Goal: Task Accomplishment & Management: Manage account settings

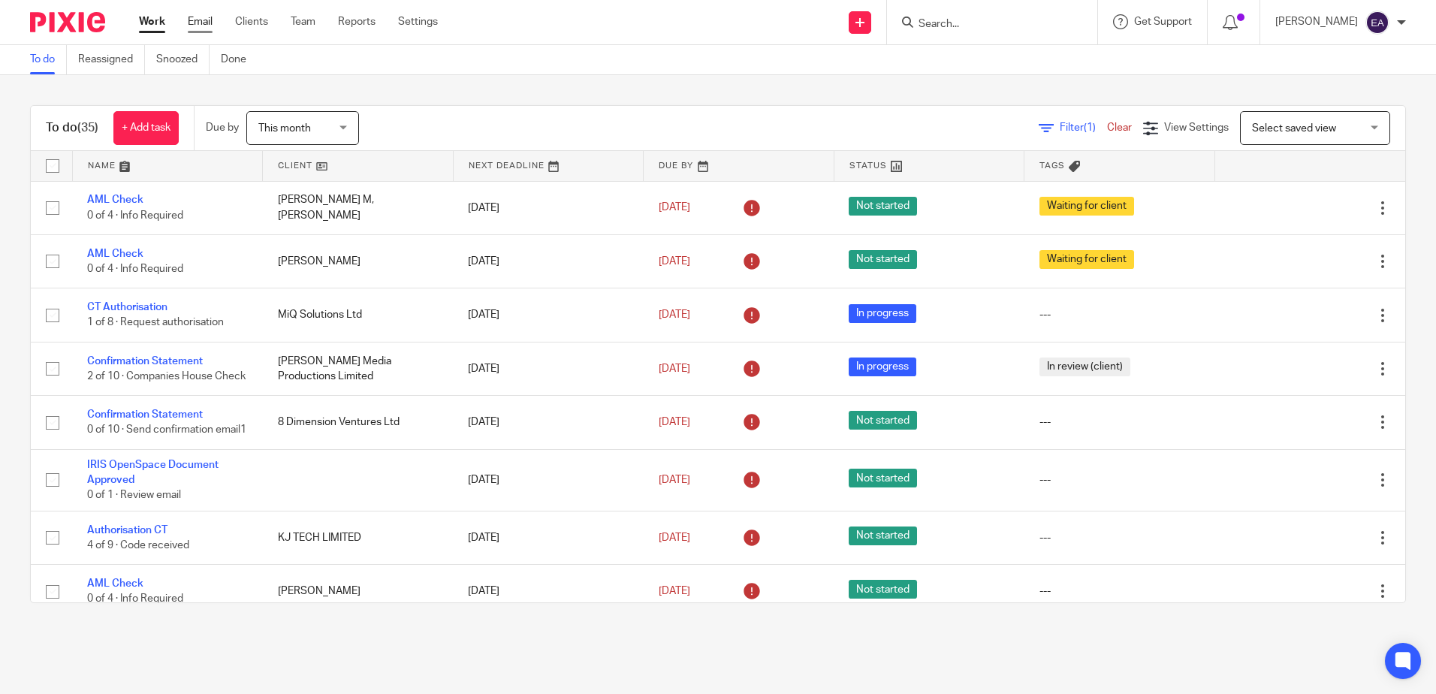
click at [195, 19] on link "Email" at bounding box center [200, 21] width 25 height 15
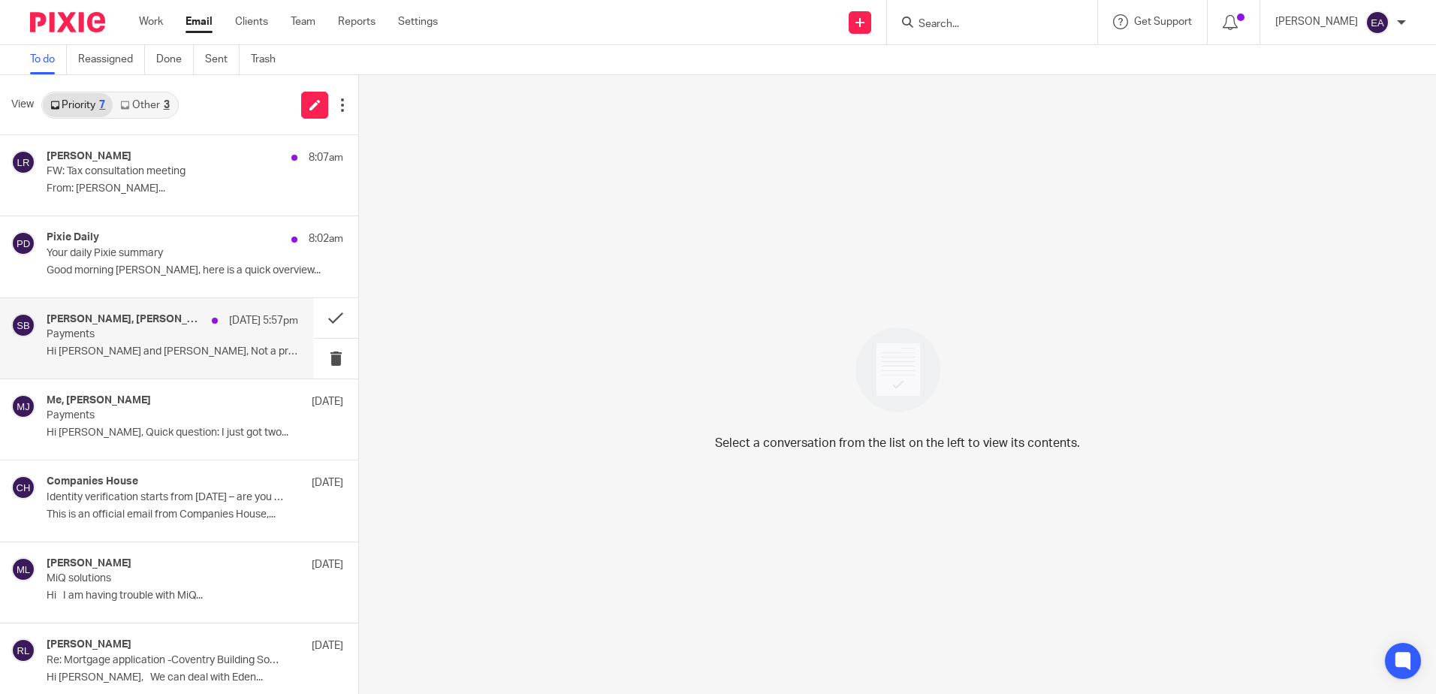
click at [204, 346] on p "Hi [PERSON_NAME] and [PERSON_NAME], Not a problem! I..." at bounding box center [173, 351] width 252 height 13
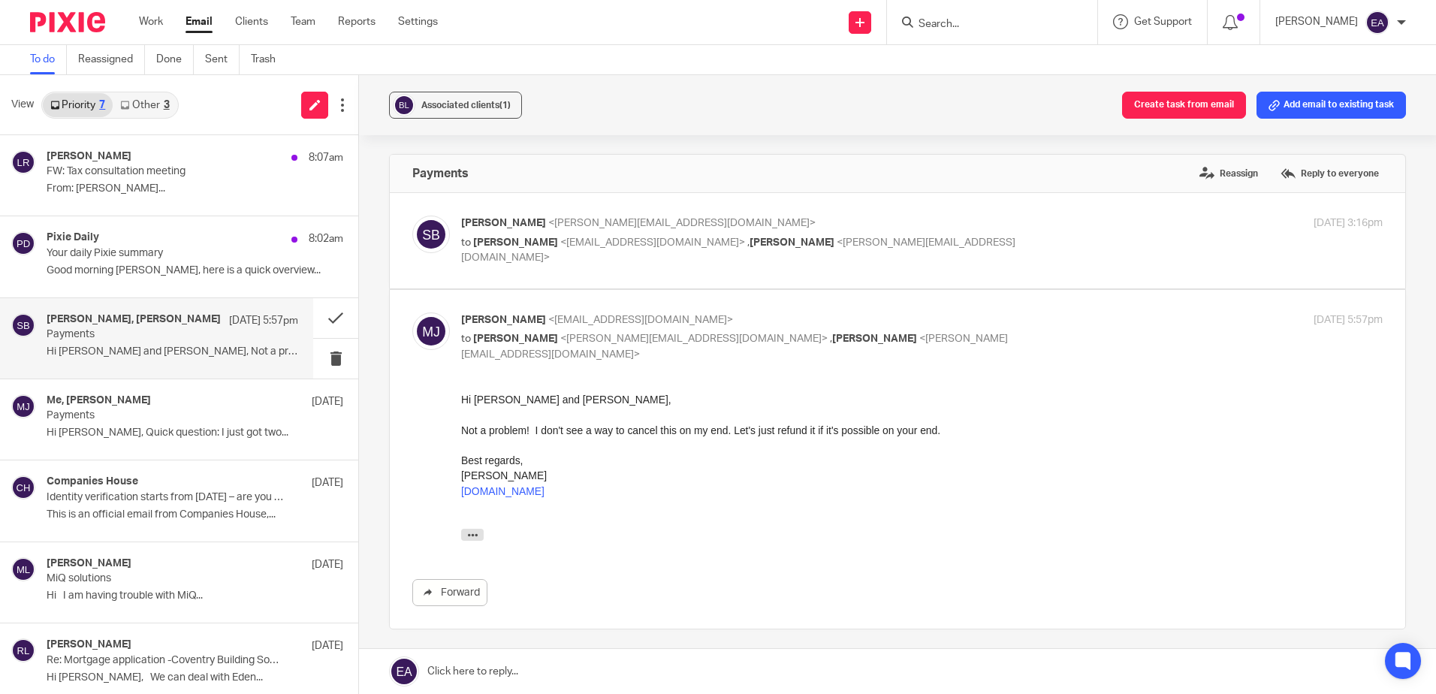
click at [724, 216] on p "[PERSON_NAME] <[PERSON_NAME][EMAIL_ADDRESS][DOMAIN_NAME]>" at bounding box center [768, 224] width 614 height 16
checkbox input "true"
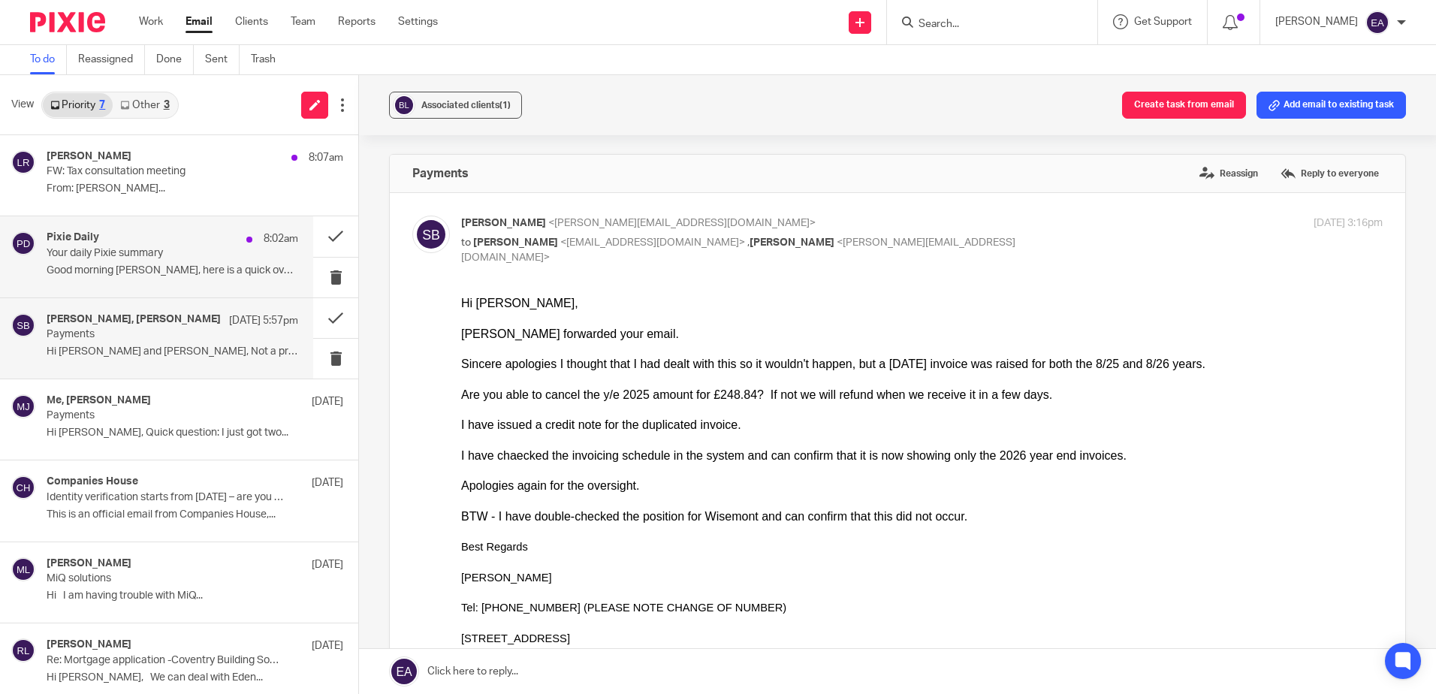
click at [159, 249] on p "Your daily Pixie summary" at bounding box center [147, 253] width 201 height 13
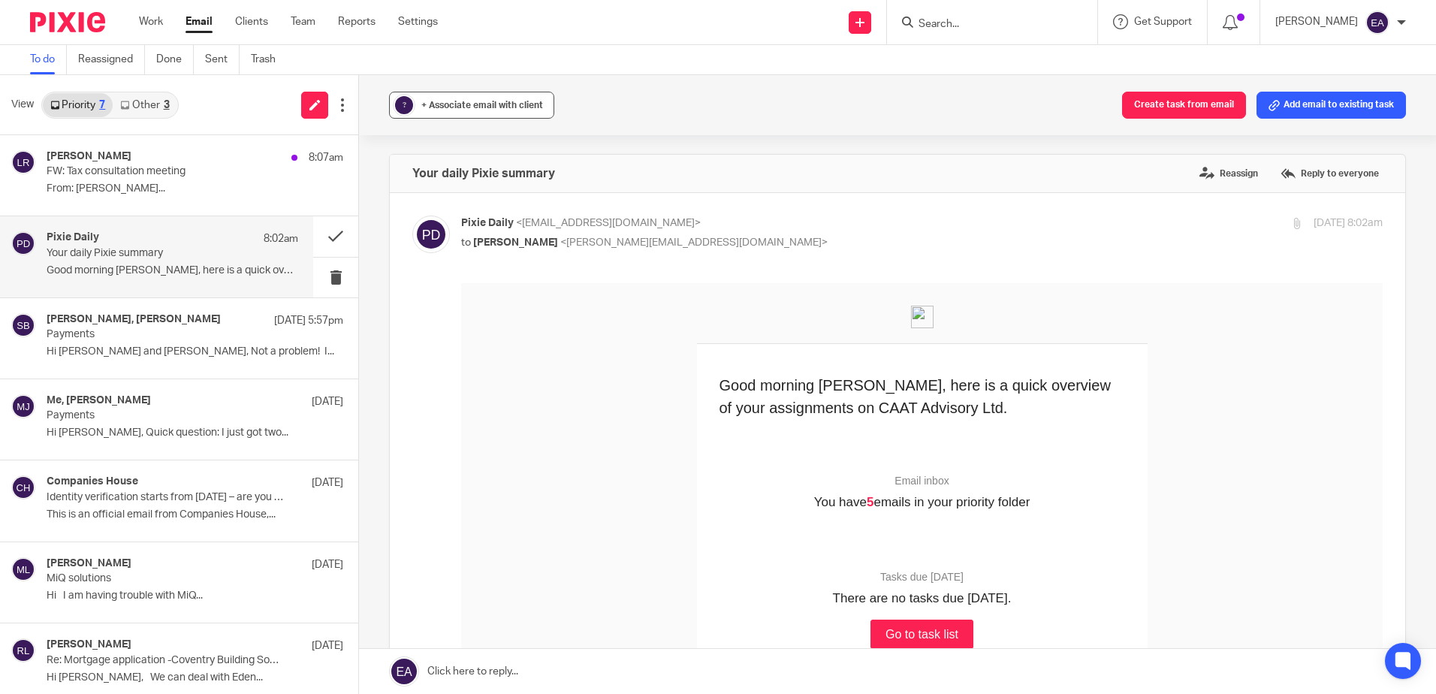
click at [447, 101] on span "+ Associate email with client" at bounding box center [482, 105] width 122 height 9
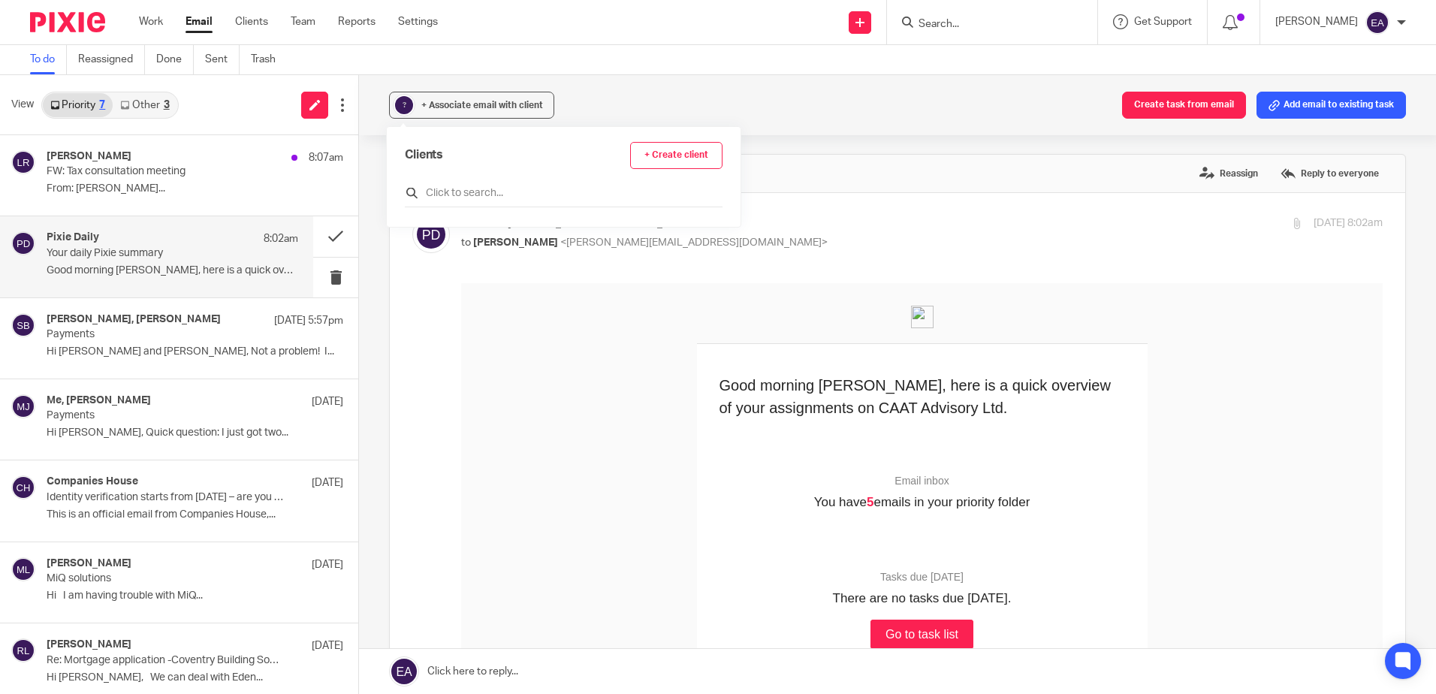
click at [466, 195] on input "text" at bounding box center [564, 193] width 318 height 15
type input "pixie"
click at [412, 263] on input "checkbox" at bounding box center [410, 260] width 11 height 11
checkbox input "true"
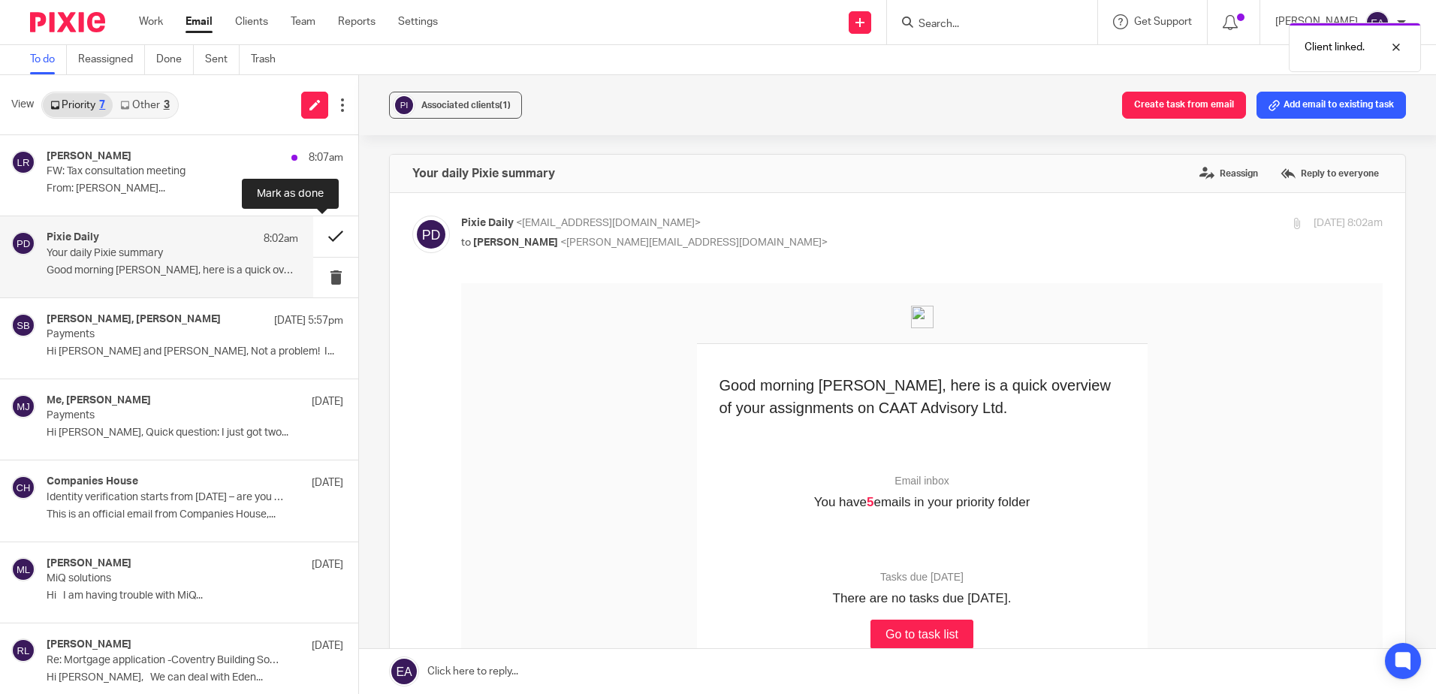
click at [327, 233] on button at bounding box center [335, 236] width 45 height 40
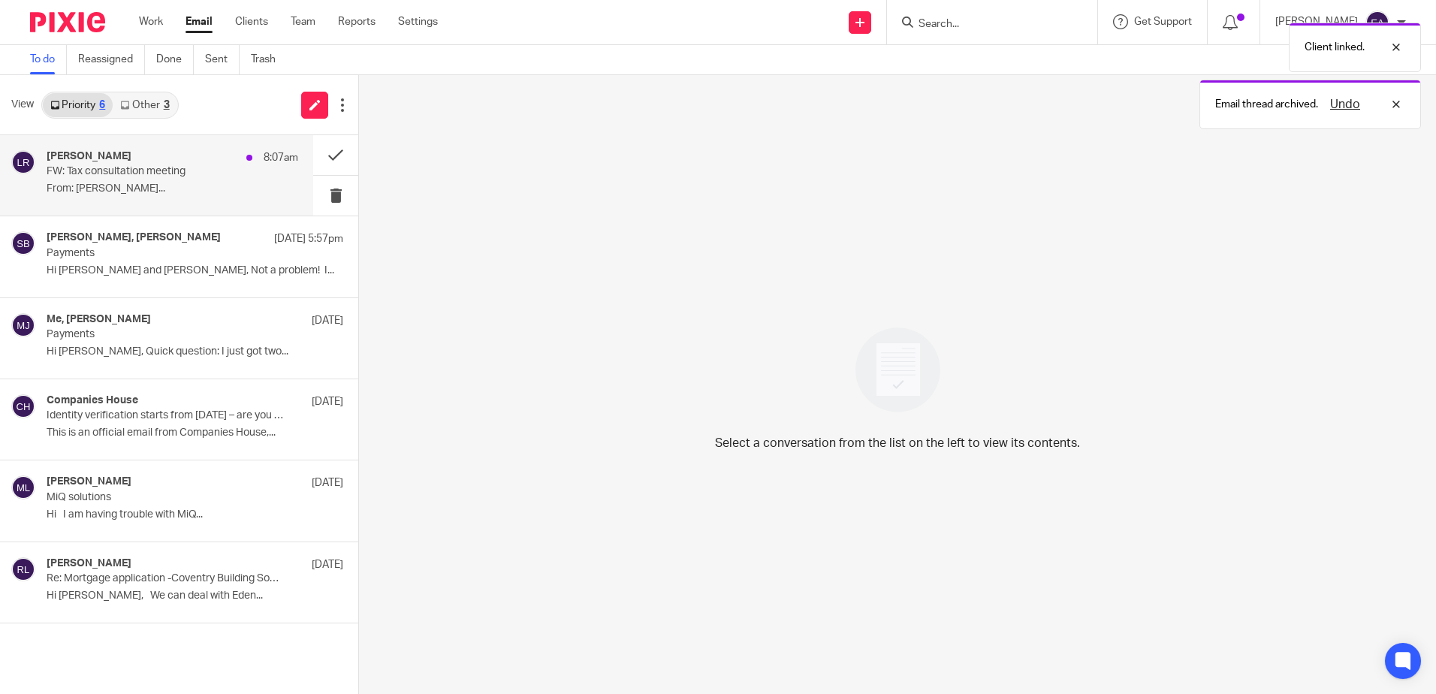
click at [140, 170] on p "FW: Tax consultation meeting" at bounding box center [147, 171] width 201 height 13
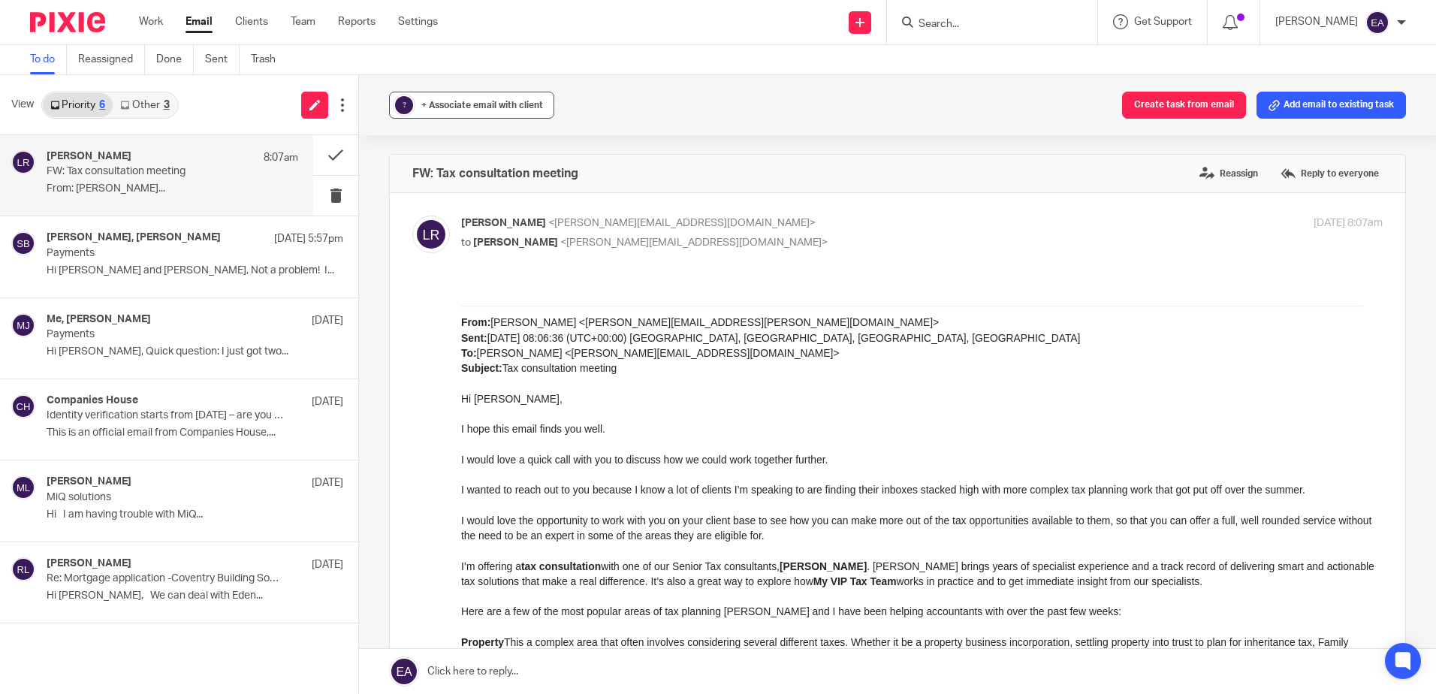
click at [481, 98] on div "+ Associate email with client" at bounding box center [482, 105] width 122 height 15
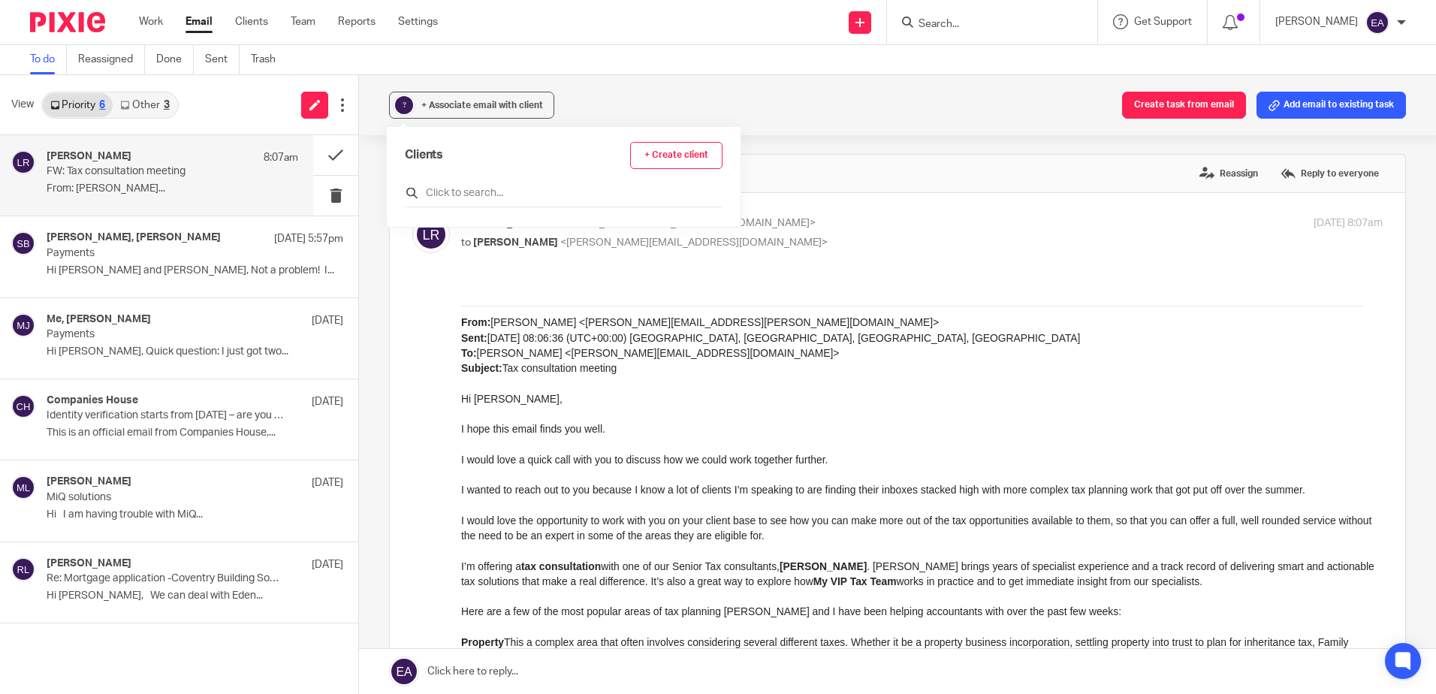
click at [477, 195] on input "text" at bounding box center [564, 193] width 318 height 15
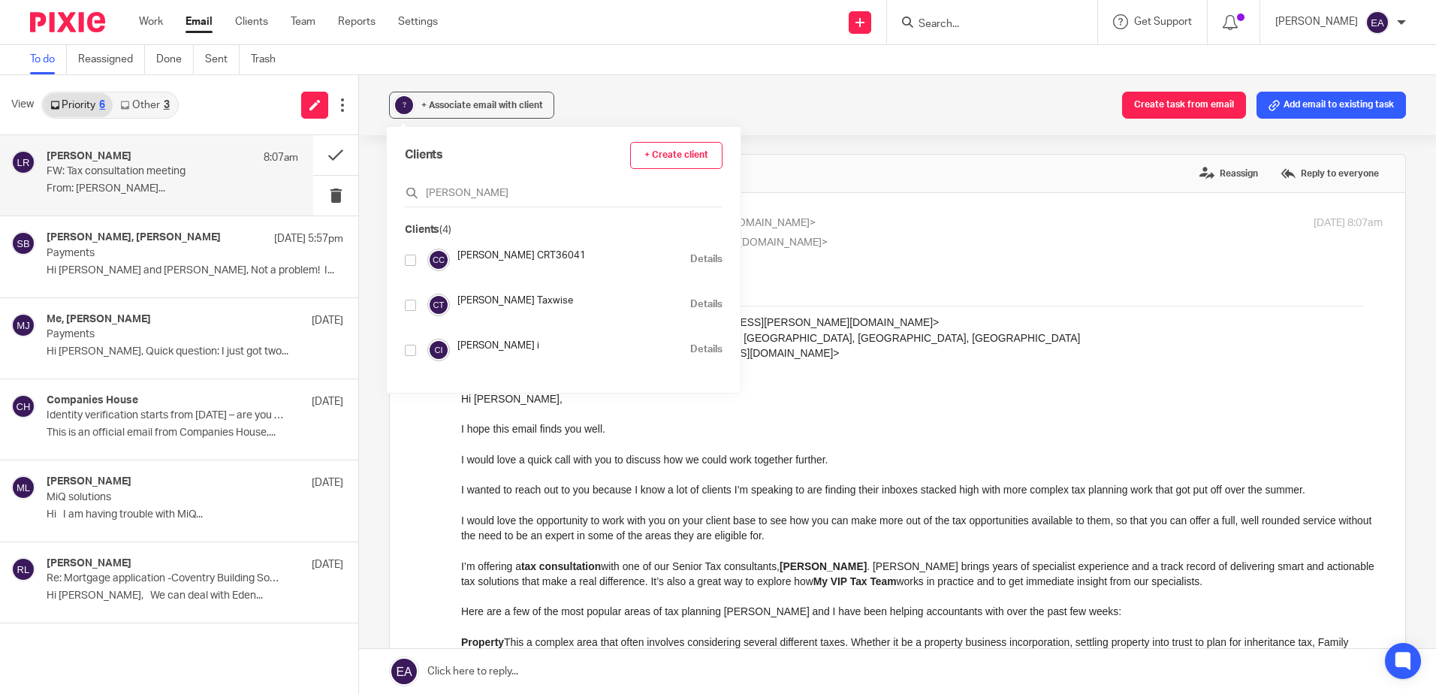
type input "[PERSON_NAME]"
click at [410, 348] on input "checkbox" at bounding box center [410, 350] width 11 height 11
checkbox input "true"
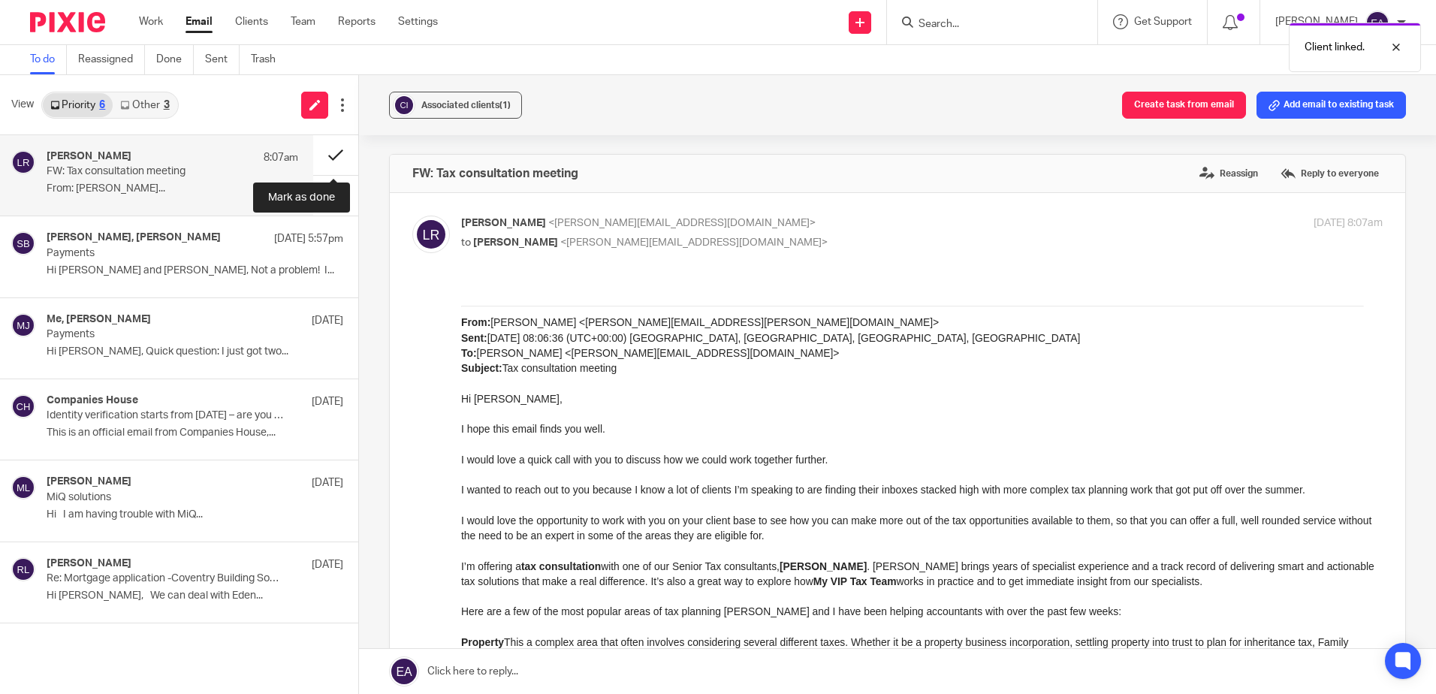
click at [330, 154] on button at bounding box center [335, 155] width 45 height 40
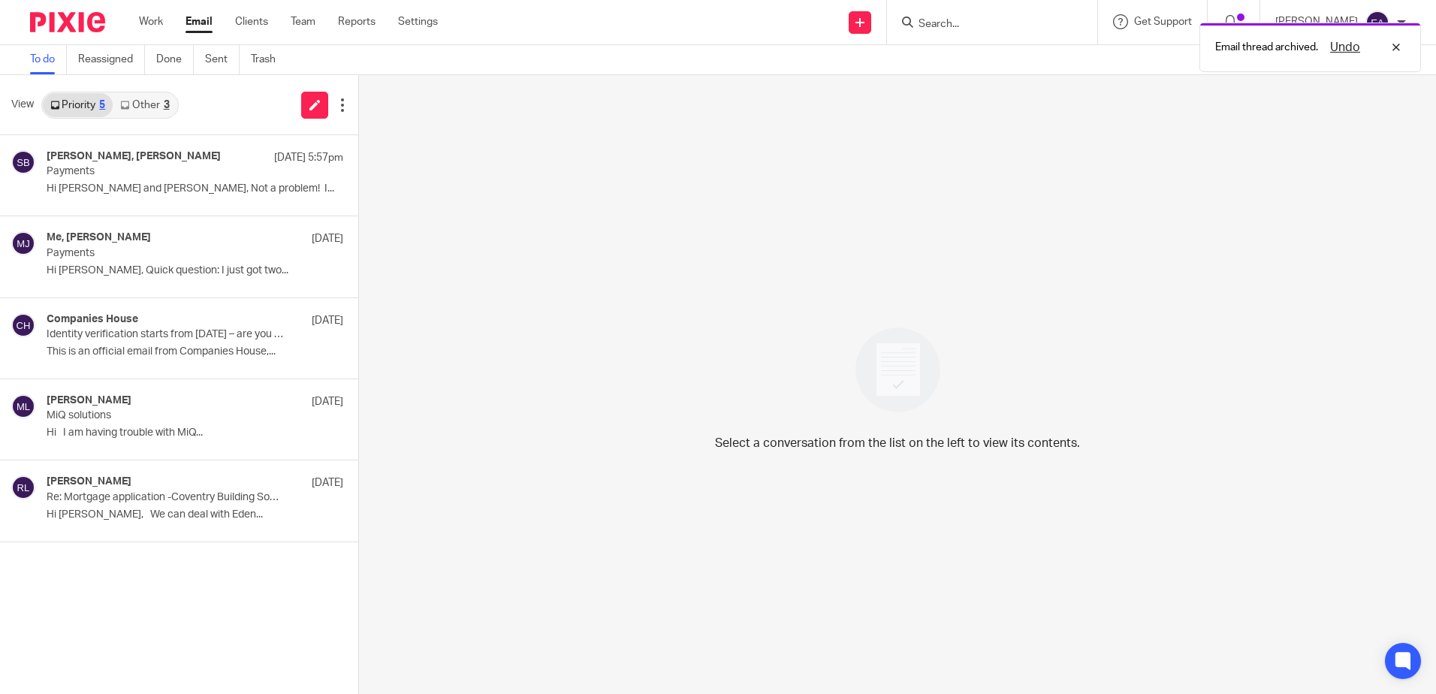
click at [147, 110] on link "Other 3" at bounding box center [145, 105] width 64 height 24
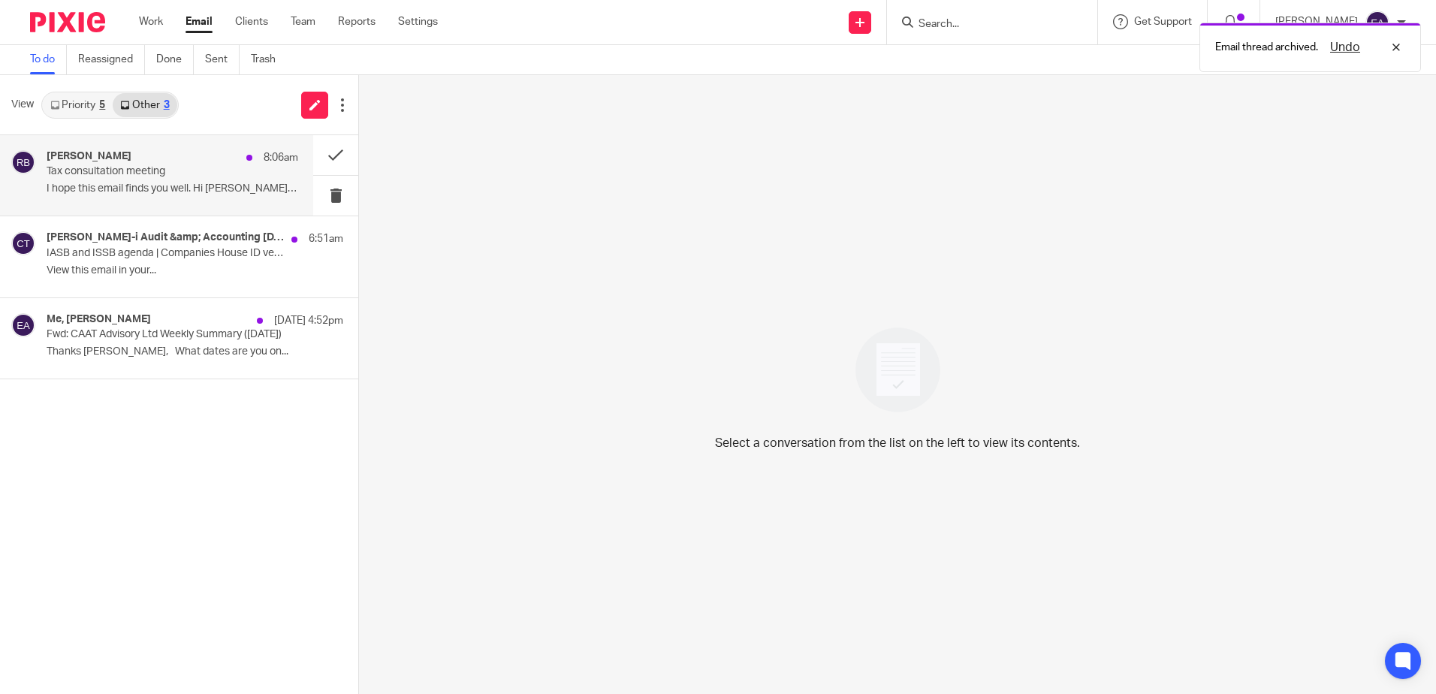
click at [177, 195] on p "I hope this email finds you well. Hi [PERSON_NAME], ..." at bounding box center [173, 188] width 252 height 13
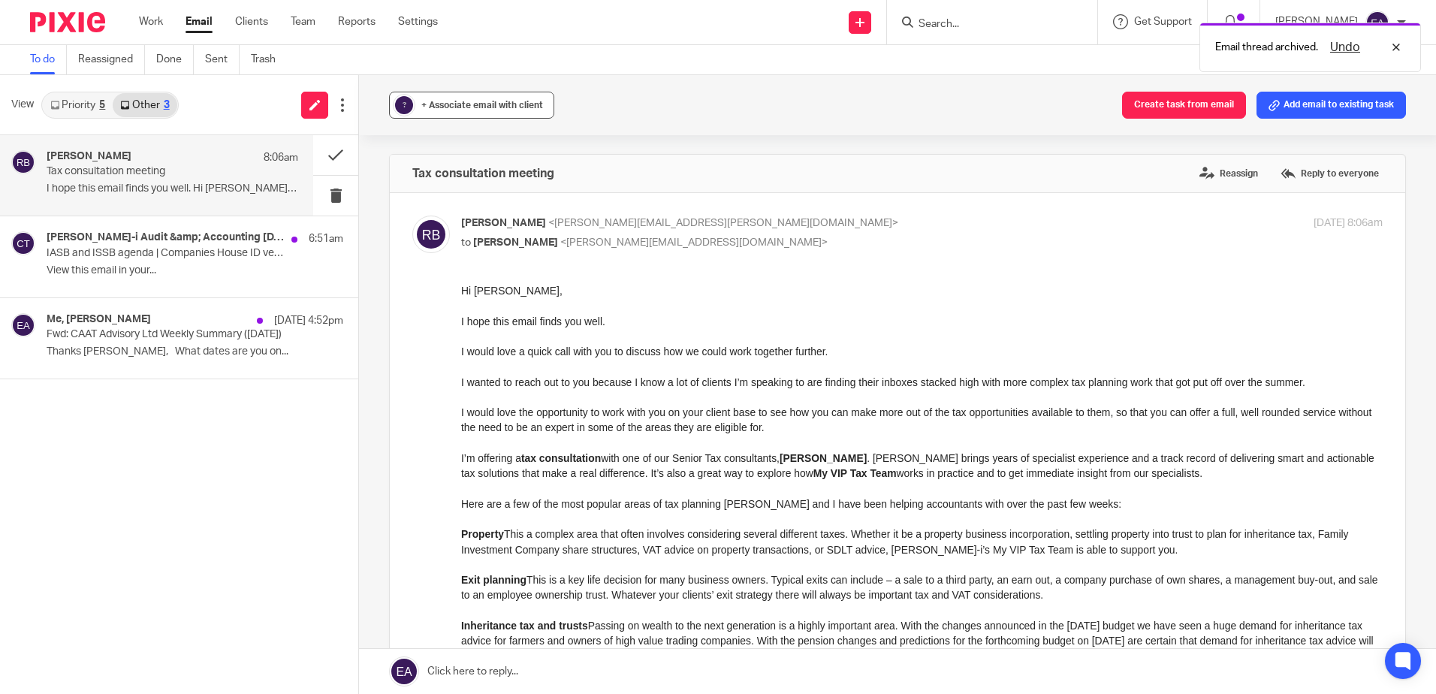
click at [466, 104] on span "+ Associate email with client" at bounding box center [482, 105] width 122 height 9
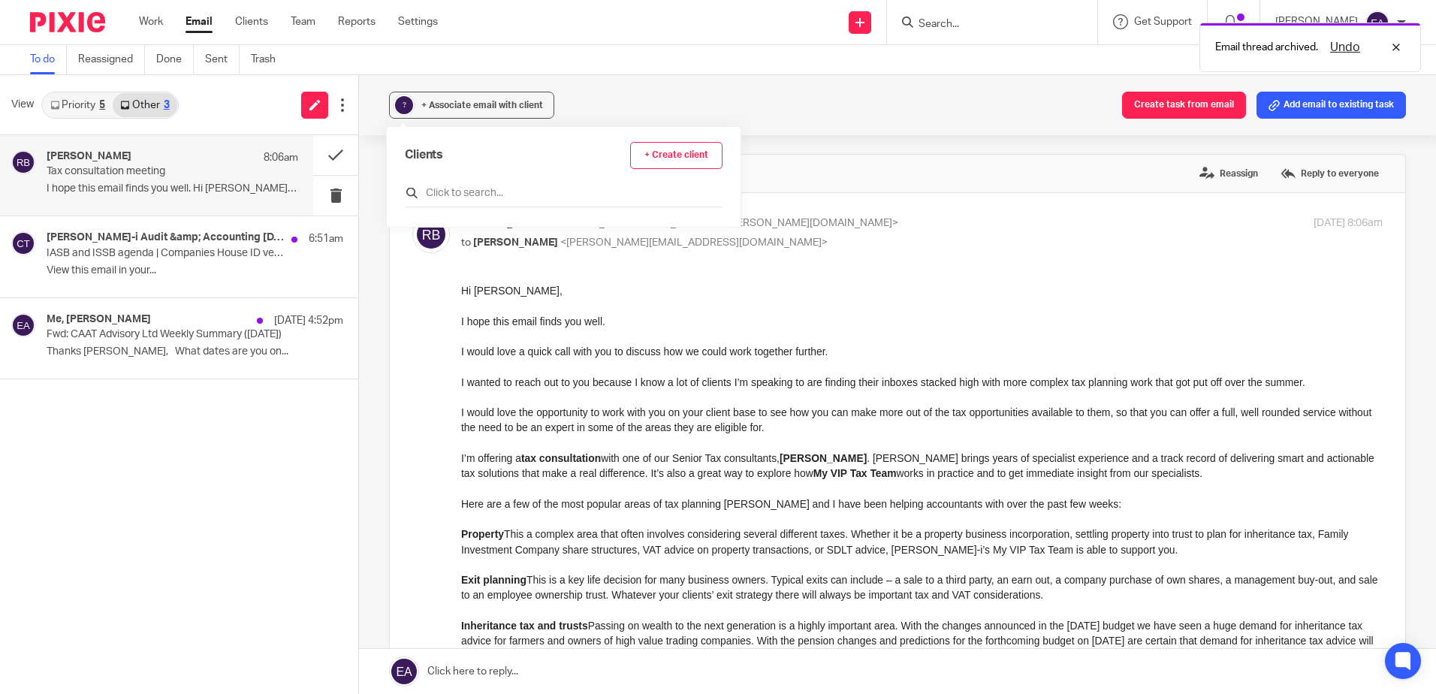
click at [477, 185] on div at bounding box center [564, 195] width 318 height 23
click at [451, 192] on input "text" at bounding box center [564, 193] width 318 height 15
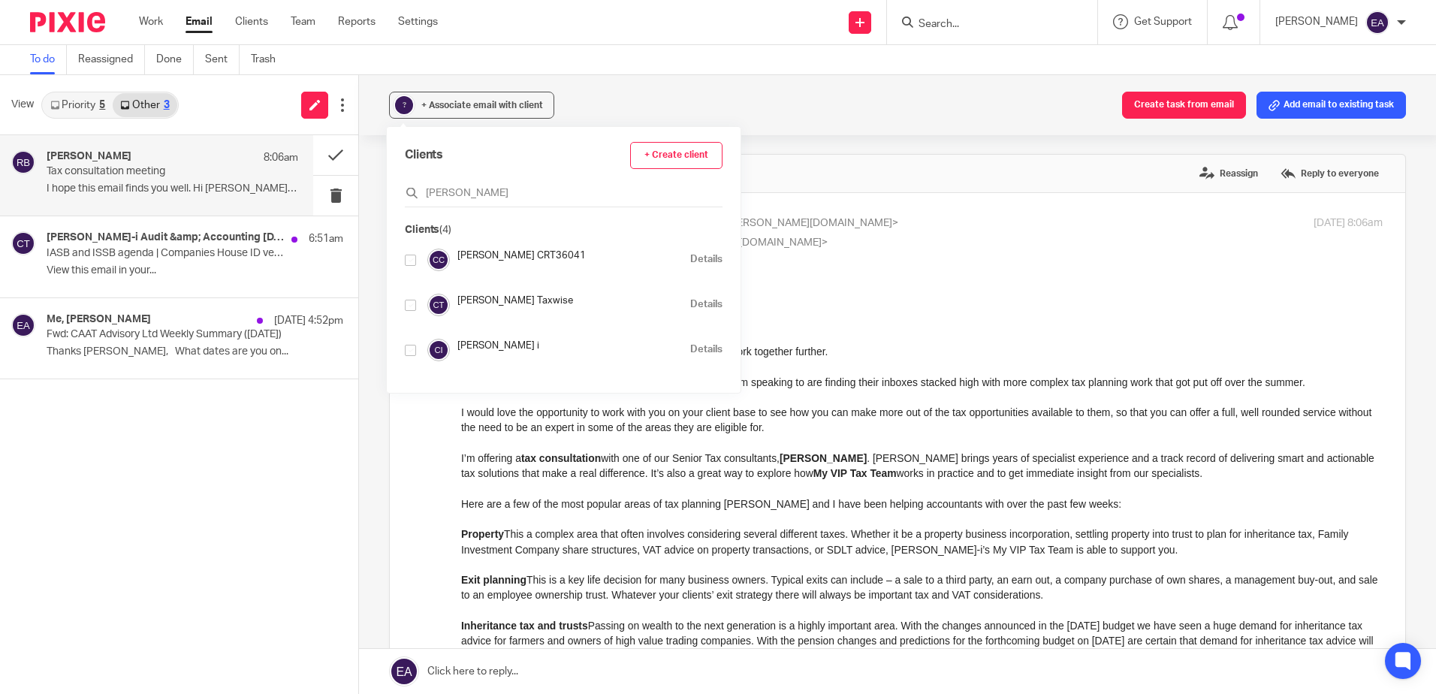
type input "[PERSON_NAME]"
click at [406, 348] on input "checkbox" at bounding box center [410, 350] width 11 height 11
checkbox input "true"
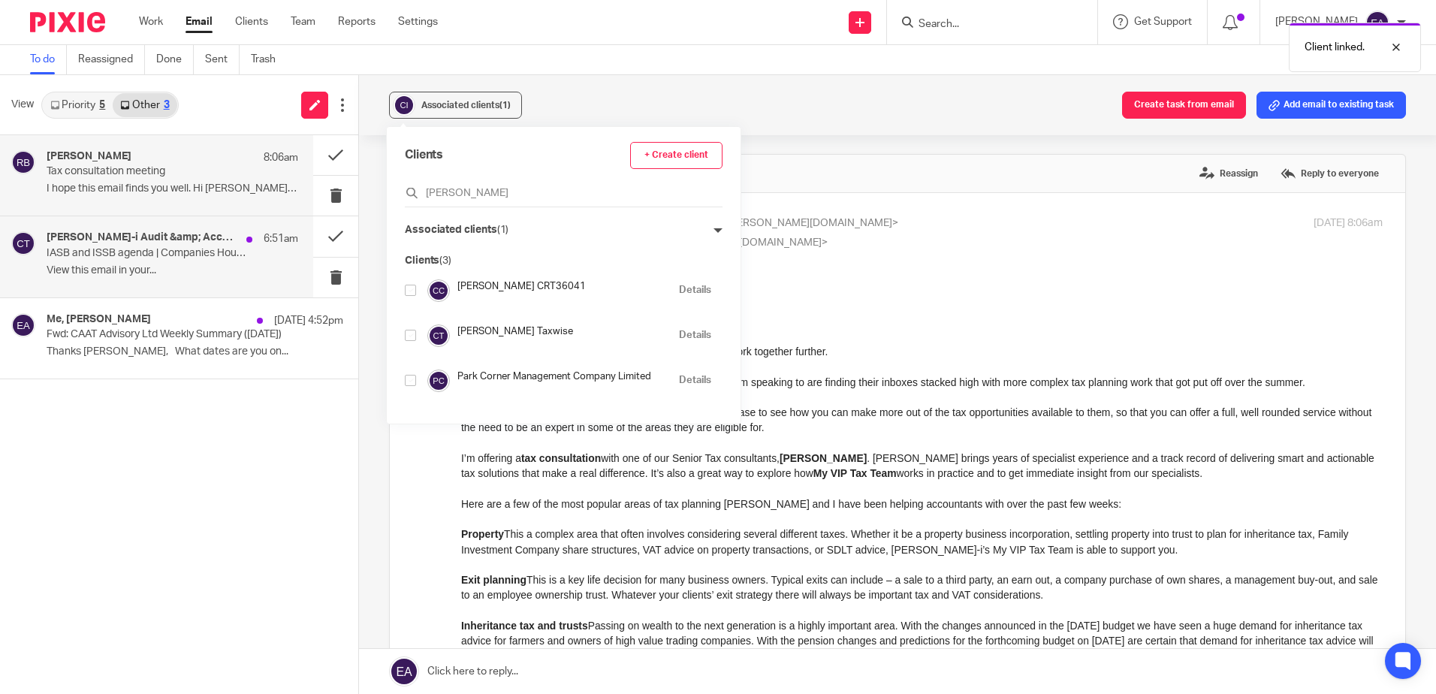
click at [77, 229] on div "[PERSON_NAME]-i Audit &amp; Accounting [DATE] 6:51am IASB and ISSB agenda | Com…" at bounding box center [156, 256] width 313 height 80
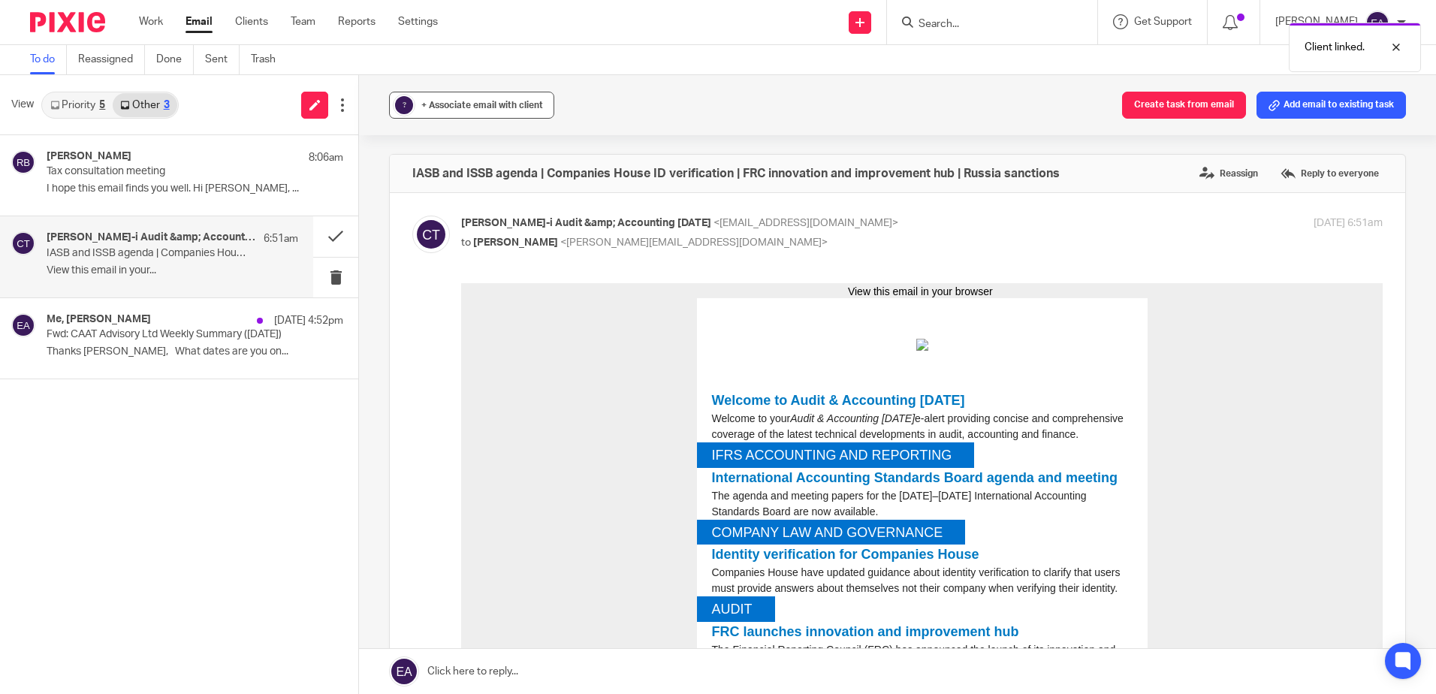
click at [426, 113] on button "? + Associate email with client" at bounding box center [471, 105] width 165 height 27
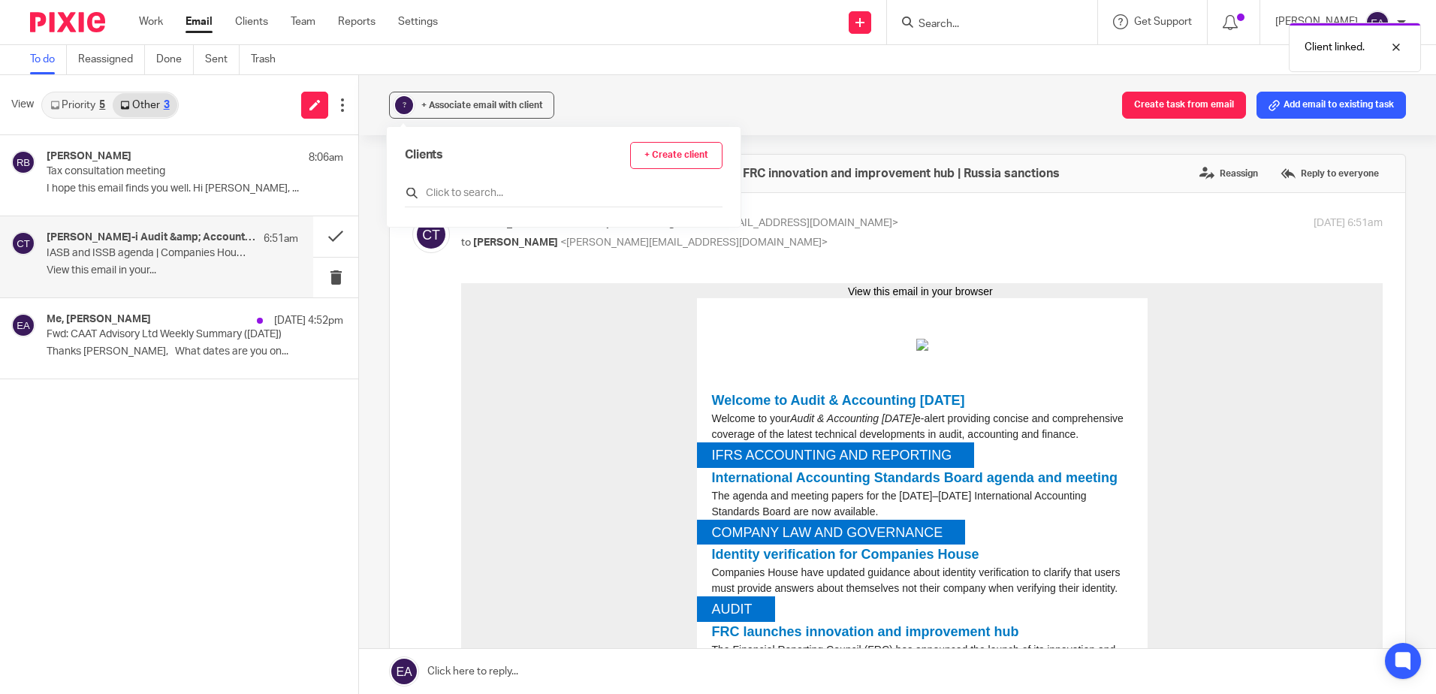
click at [430, 200] on input "text" at bounding box center [564, 193] width 318 height 15
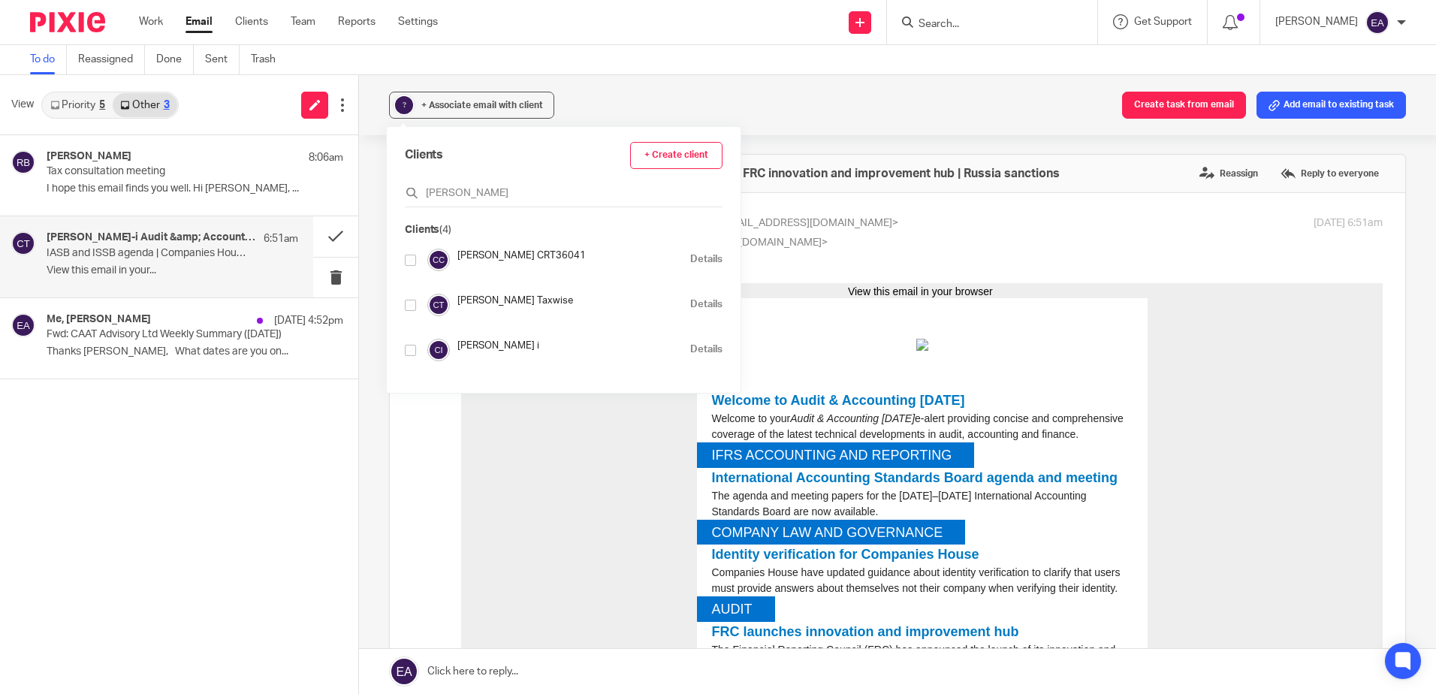
type input "[PERSON_NAME]"
click at [412, 351] on input "checkbox" at bounding box center [410, 350] width 11 height 11
checkbox input "true"
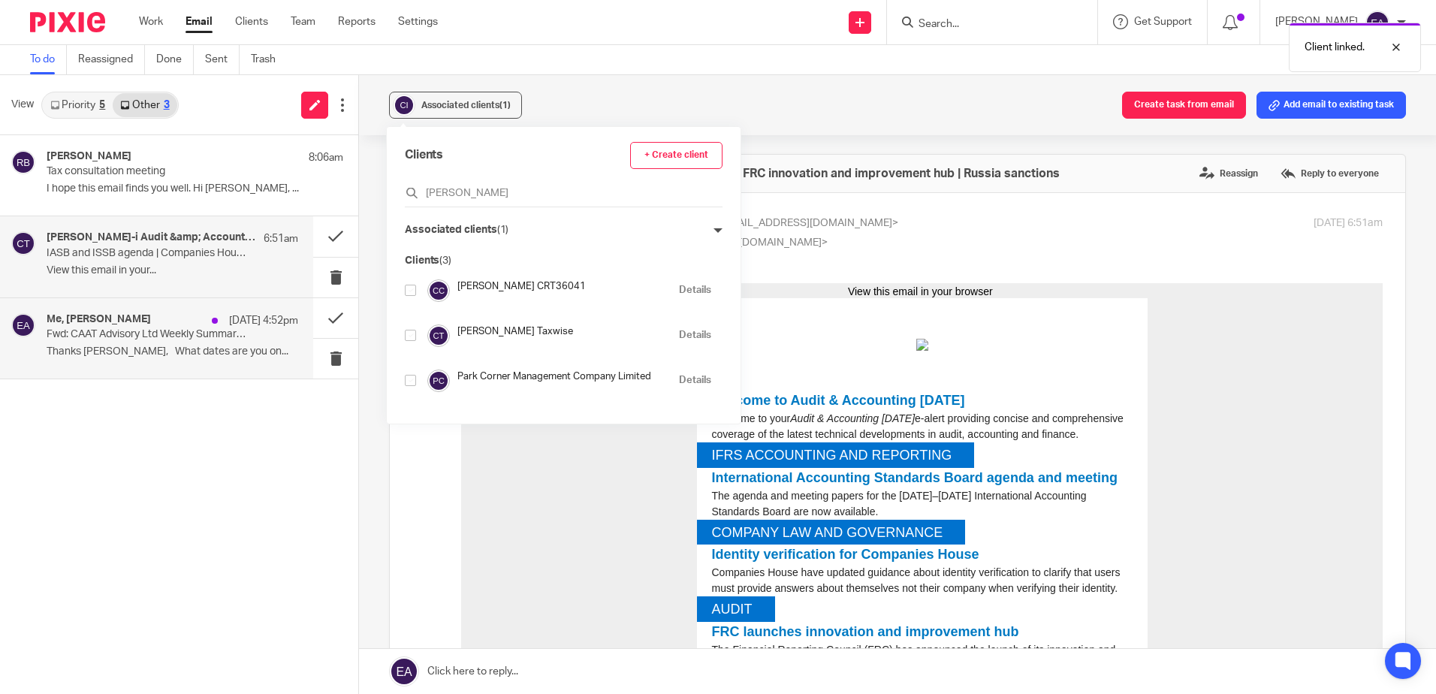
click at [175, 347] on p "Thanks [PERSON_NAME], What dates are you on..." at bounding box center [173, 351] width 252 height 13
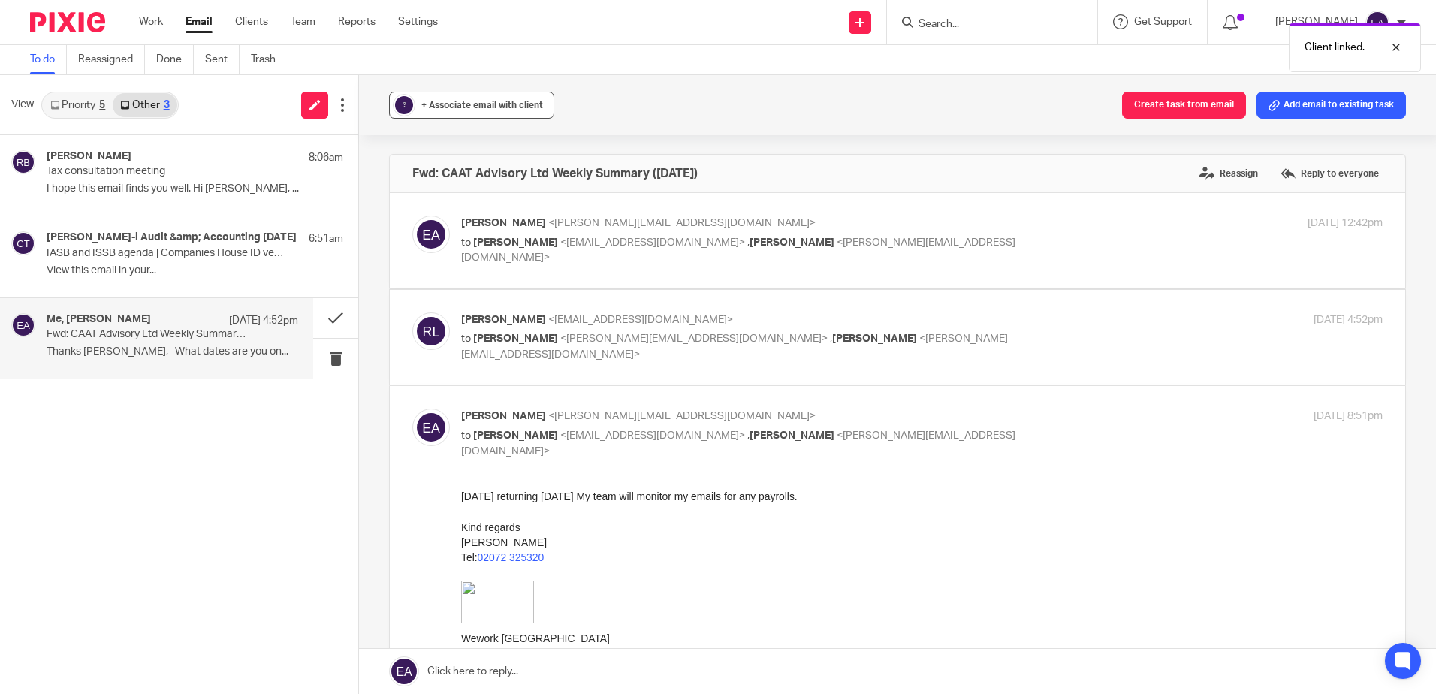
click at [474, 107] on span "+ Associate email with client" at bounding box center [482, 105] width 122 height 9
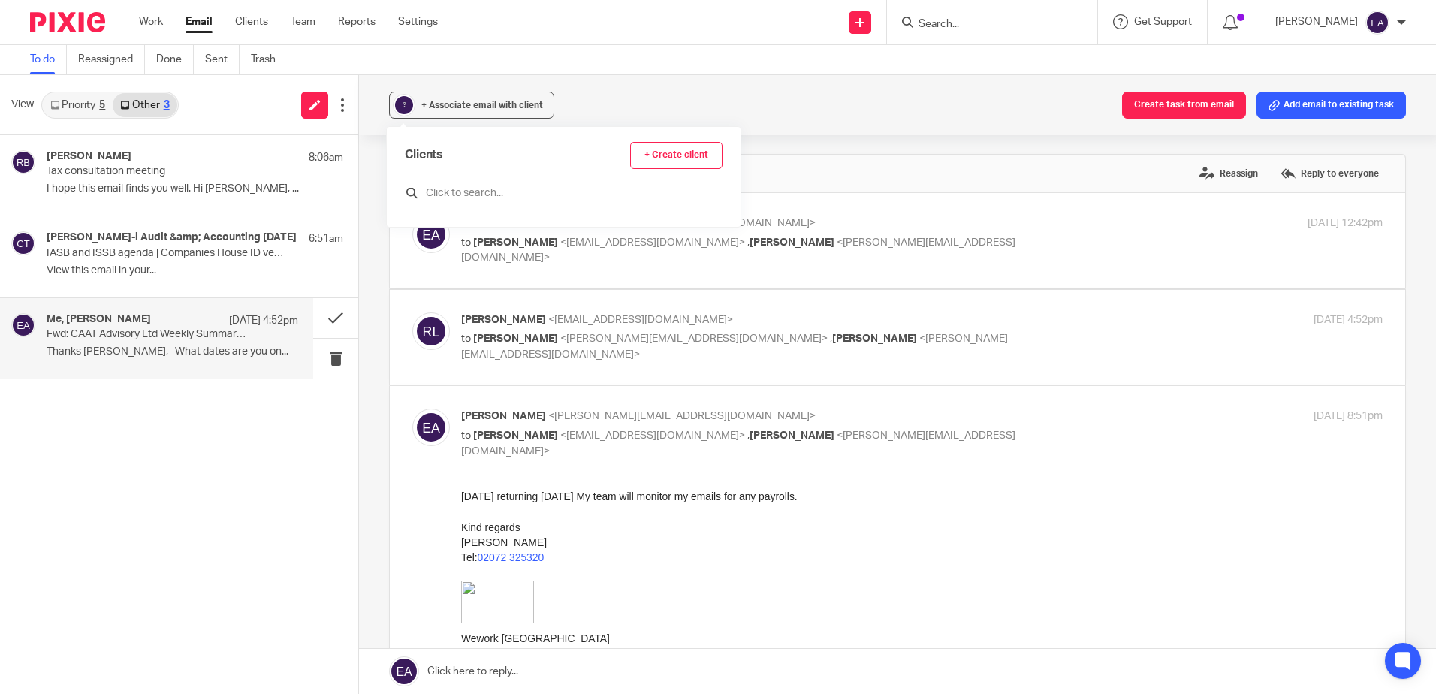
click at [457, 194] on input "text" at bounding box center [564, 193] width 318 height 15
type input "[PERSON_NAME]"
click at [415, 262] on input "checkbox" at bounding box center [410, 260] width 11 height 11
checkbox input "true"
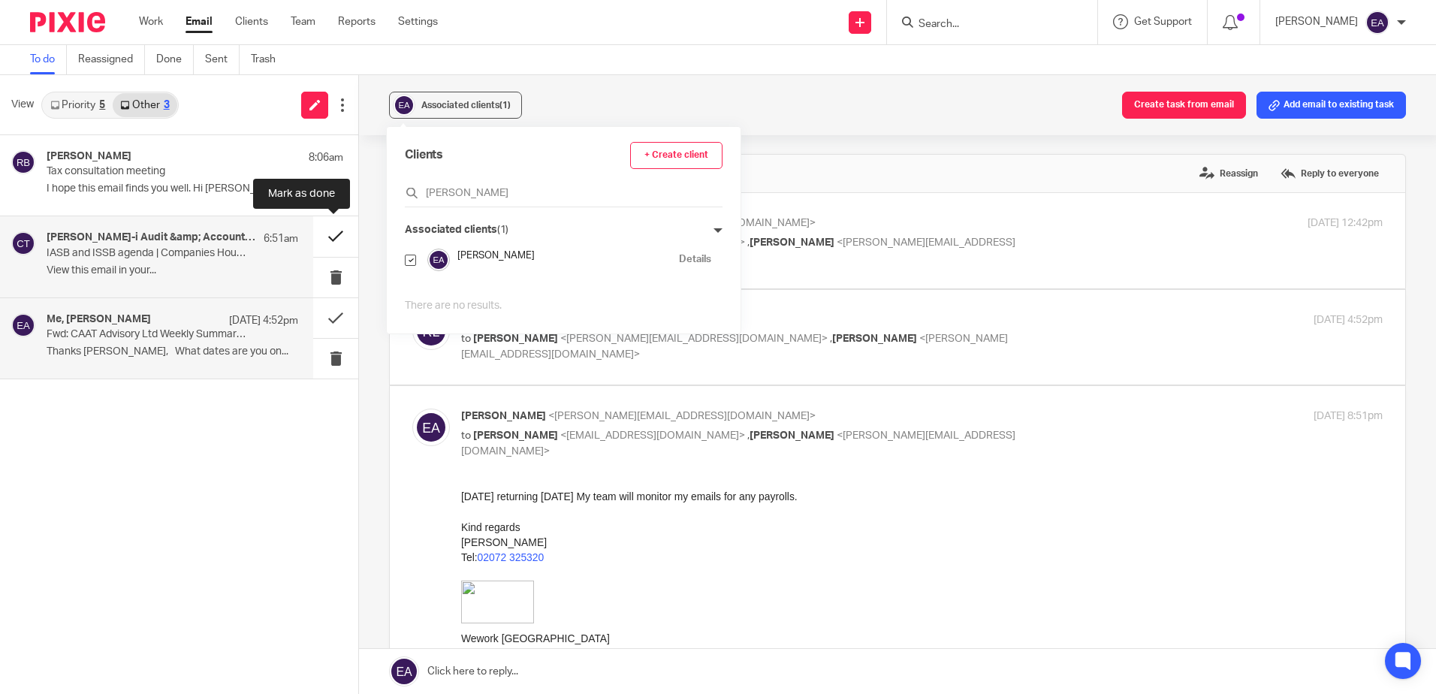
click at [328, 229] on button at bounding box center [335, 236] width 45 height 40
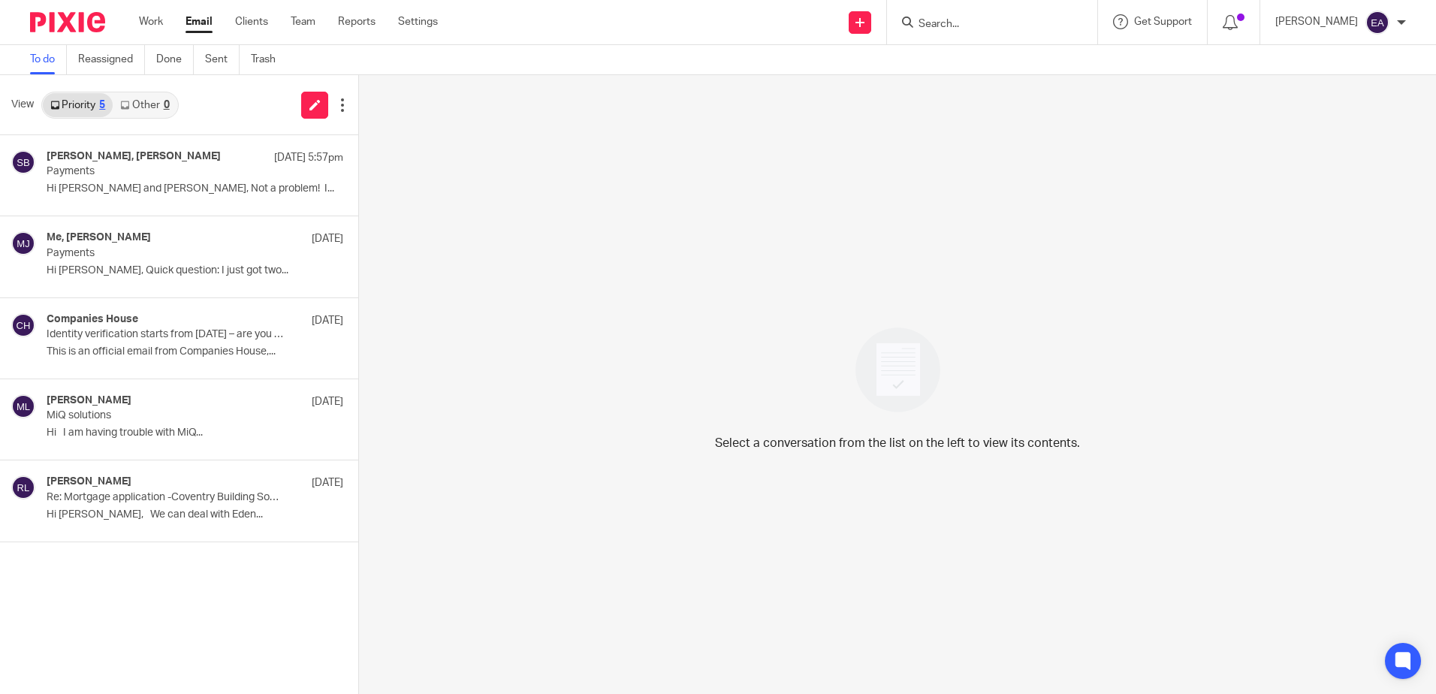
click at [132, 107] on link "Other 0" at bounding box center [145, 105] width 64 height 24
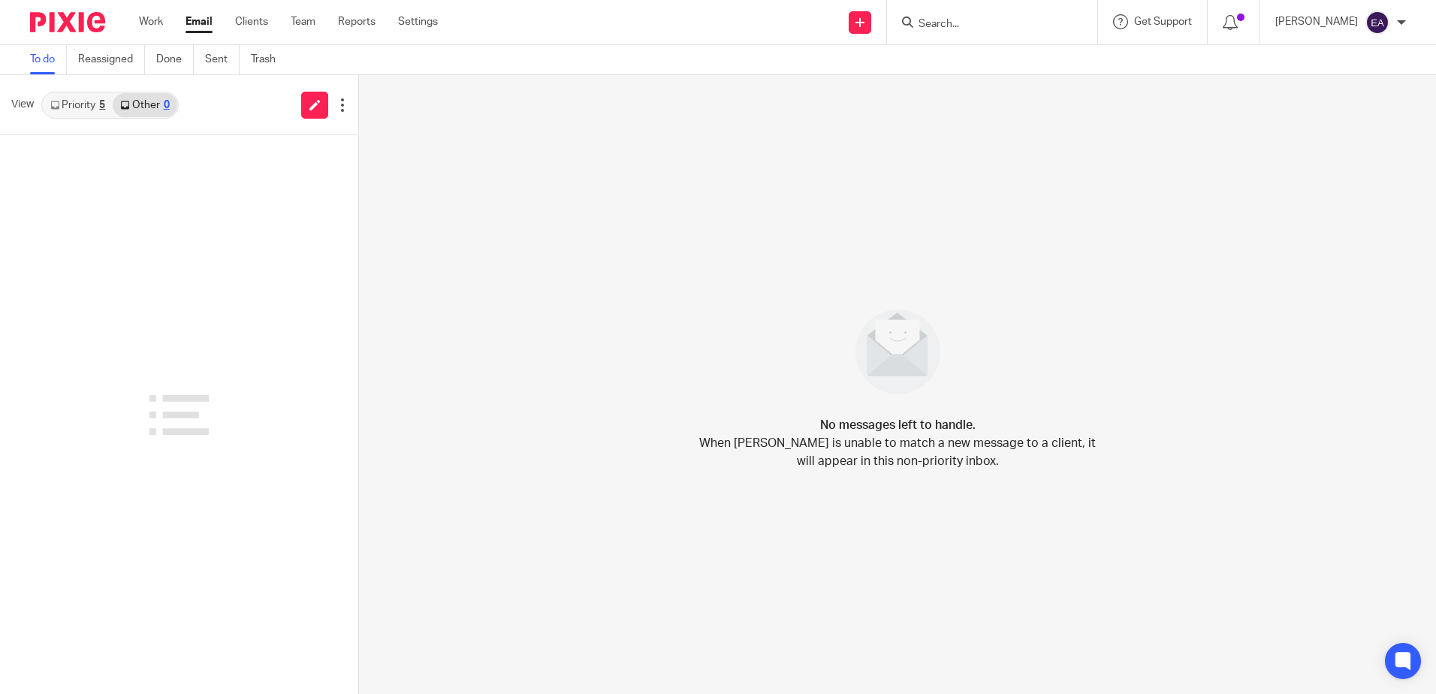
click at [77, 108] on link "Priority 5" at bounding box center [78, 105] width 70 height 24
